Goal: Complete application form: Complete application form

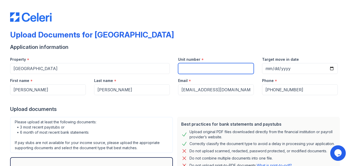
click at [195, 68] on input "Unit number" at bounding box center [216, 68] width 76 height 11
type input "5102"
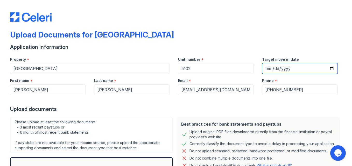
click at [331, 69] on input "[DATE]" at bounding box center [300, 68] width 76 height 11
type input "[DATE]"
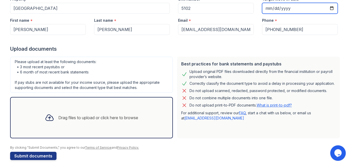
scroll to position [65, 0]
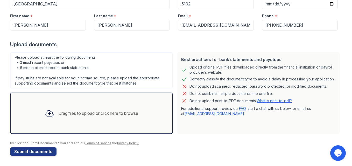
click at [193, 114] on link "[EMAIL_ADDRESS][DOMAIN_NAME]" at bounding box center [214, 114] width 60 height 4
click at [251, 131] on div "Best practices for bank statements and paystubs Upload original PDF files downl…" at bounding box center [258, 93] width 163 height 82
click at [61, 112] on div "Drag files to upload or click here to browse" at bounding box center [98, 113] width 80 height 6
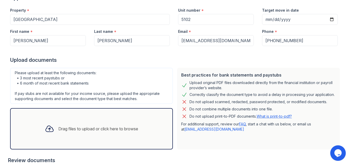
scroll to position [36, 0]
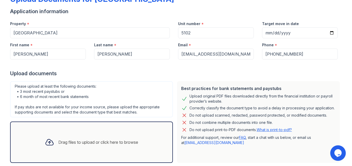
click at [90, 140] on div "Drag files to upload or click here to browse" at bounding box center [98, 142] width 80 height 6
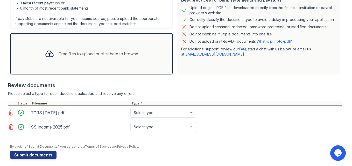
scroll to position [128, 0]
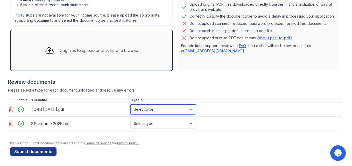
click at [175, 110] on select "Select type Paystub Bank Statement Offer Letter Tax Documents Benefit Award Let…" at bounding box center [163, 110] width 66 height 10
click at [177, 108] on select "Select type Paystub Bank Statement Offer Letter Tax Documents Benefit Award Let…" at bounding box center [163, 110] width 66 height 10
select select "other"
click at [130, 105] on select "Select type Paystub Bank Statement Offer Letter Tax Documents Benefit Award Let…" at bounding box center [163, 110] width 66 height 10
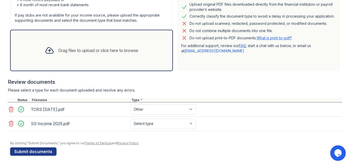
click at [138, 100] on div "Type *" at bounding box center [236, 100] width 212 height 4
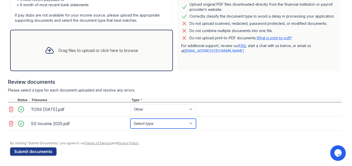
click at [170, 124] on select "Select type Paystub Bank Statement Offer Letter Tax Documents Benefit Award Let…" at bounding box center [163, 124] width 66 height 10
click at [164, 123] on select "Select type Paystub Bank Statement Offer Letter Tax Documents Benefit Award Let…" at bounding box center [163, 124] width 66 height 10
select select "other"
click at [130, 119] on select "Select type Paystub Bank Statement Offer Letter Tax Documents Benefit Award Let…" at bounding box center [163, 124] width 66 height 10
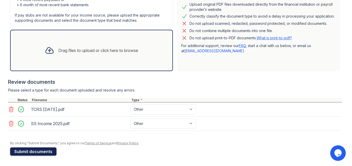
click at [29, 151] on button "Submit documents" at bounding box center [33, 152] width 46 height 8
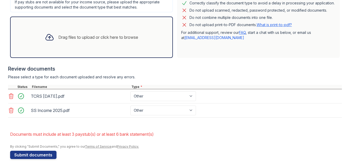
scroll to position [78, 0]
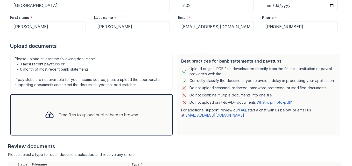
click at [99, 115] on div "Drag files to upload or click here to browse" at bounding box center [98, 115] width 80 height 6
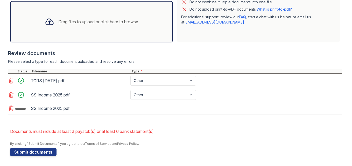
scroll to position [172, 0]
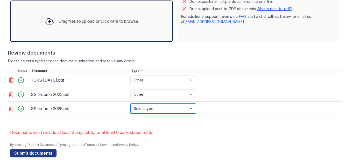
click at [189, 109] on select "Select type Paystub Bank Statement Offer Letter Tax Documents Benefit Award Let…" at bounding box center [163, 109] width 66 height 10
select select "benefit_award_letter"
click at [130, 104] on select "Select type Paystub Bank Statement Offer Letter Tax Documents Benefit Award Let…" at bounding box center [163, 109] width 66 height 10
click at [165, 151] on form "Application information Property * Lantower Legacy Lakes Unit number * 5102 Tar…" at bounding box center [176, 21] width 332 height 271
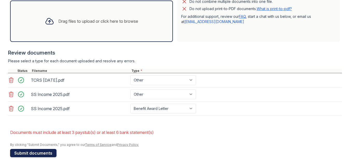
click at [21, 154] on button "Submit documents" at bounding box center [33, 153] width 46 height 8
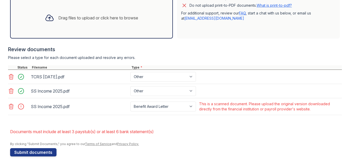
scroll to position [176, 0]
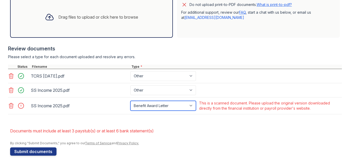
click at [190, 106] on select "Paystub Bank Statement Offer Letter Tax Documents Benefit Award Letter Investme…" at bounding box center [163, 106] width 66 height 10
select select "other"
click at [130, 101] on select "Paystub Bank Statement Offer Letter Tax Documents Benefit Award Letter Investme…" at bounding box center [163, 106] width 66 height 10
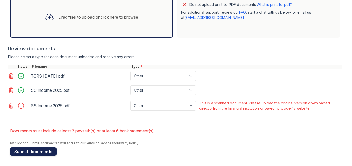
click at [27, 153] on button "Submit documents" at bounding box center [33, 152] width 46 height 8
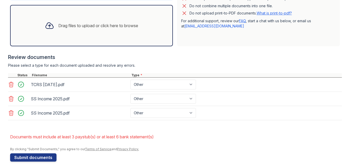
scroll to position [173, 0]
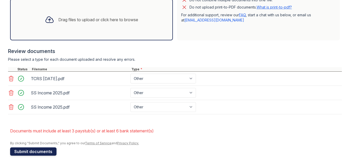
click at [32, 151] on button "Submit documents" at bounding box center [33, 152] width 46 height 8
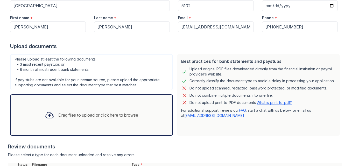
scroll to position [78, 0]
click at [186, 116] on link "[EMAIL_ADDRESS][DOMAIN_NAME]" at bounding box center [214, 115] width 60 height 4
click at [231, 135] on div "Best practices for bank statements and paystubs Upload original PDF files downl…" at bounding box center [258, 95] width 163 height 82
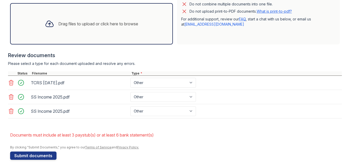
scroll to position [173, 0]
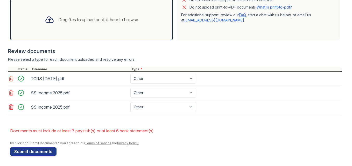
click at [8, 107] on icon at bounding box center [11, 107] width 6 height 6
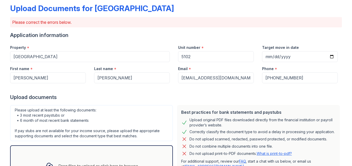
scroll to position [0, 0]
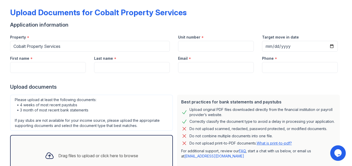
scroll to position [52, 0]
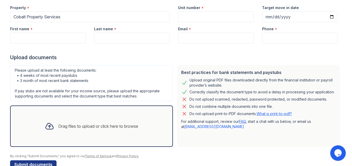
click at [188, 126] on link "[EMAIL_ADDRESS][DOMAIN_NAME]" at bounding box center [214, 127] width 60 height 4
click at [265, 113] on link "What is print-to-pdf?" at bounding box center [274, 114] width 35 height 4
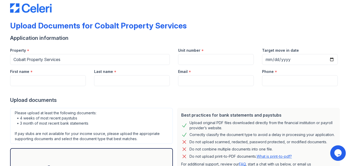
scroll to position [0, 0]
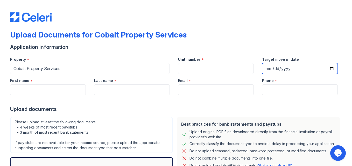
click at [331, 68] on input "Target move in date" at bounding box center [300, 68] width 76 height 11
type input "[DATE]"
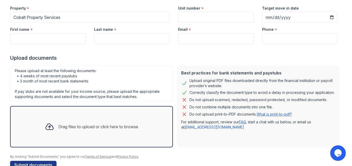
scroll to position [52, 0]
click at [242, 121] on link "FAQ" at bounding box center [242, 121] width 7 height 4
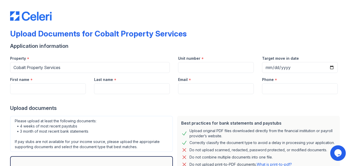
scroll to position [0, 0]
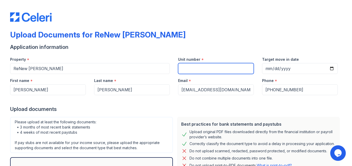
click at [184, 69] on input "Unit number" at bounding box center [216, 68] width 76 height 11
type input "5102"
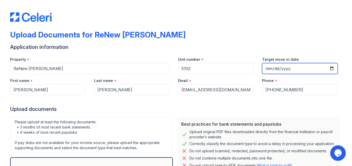
click at [328, 67] on input "[DATE]" at bounding box center [300, 68] width 76 height 11
type input "[DATE]"
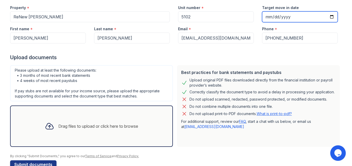
scroll to position [65, 0]
